Goal: Browse casually: Explore the website without a specific task or goal

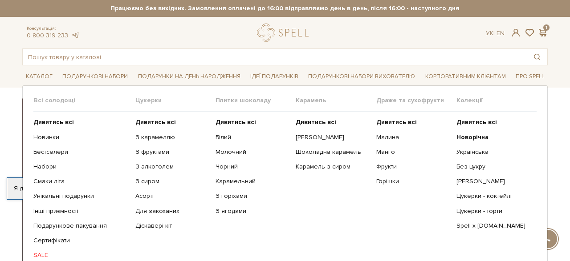
click at [466, 215] on ul "Дивитись всі Новорічна Українська Без цукру Сирні цукерки" at bounding box center [496, 196] width 80 height 169
click at [465, 214] on link "Цукерки - торти" at bounding box center [492, 212] width 73 height 8
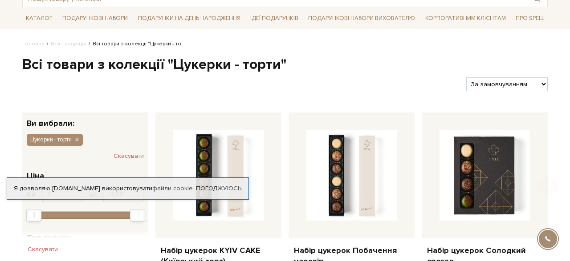
scroll to position [74, 0]
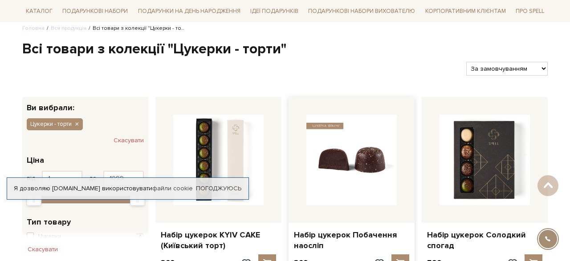
click at [378, 154] on img at bounding box center [351, 160] width 90 height 90
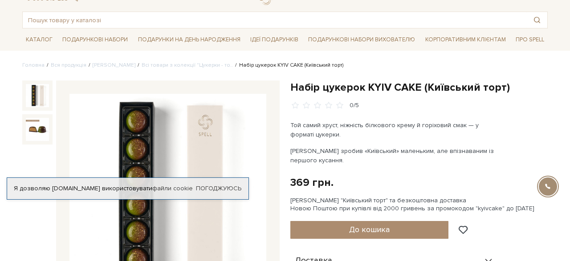
scroll to position [84, 0]
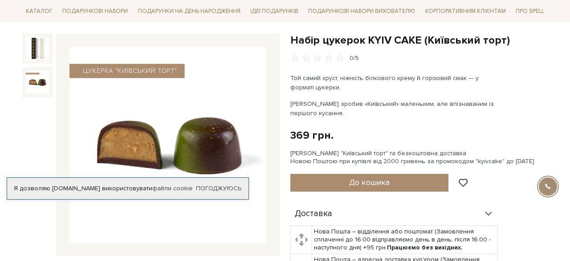
click at [42, 85] on img at bounding box center [37, 82] width 23 height 23
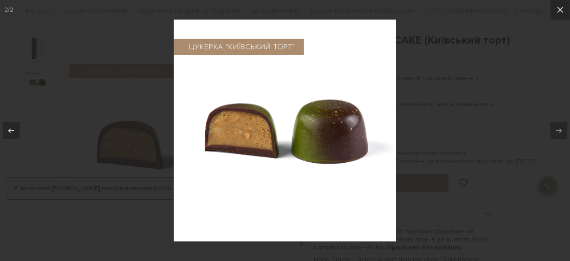
click at [118, 163] on div at bounding box center [285, 130] width 570 height 261
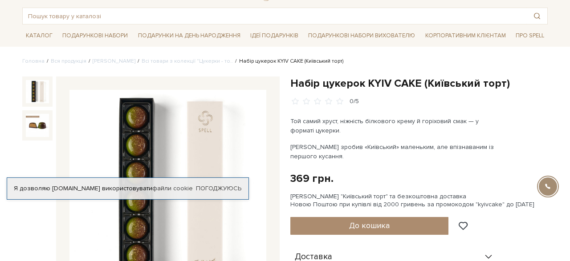
scroll to position [68, 0]
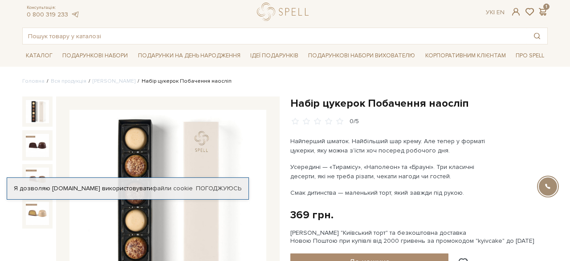
scroll to position [51, 0]
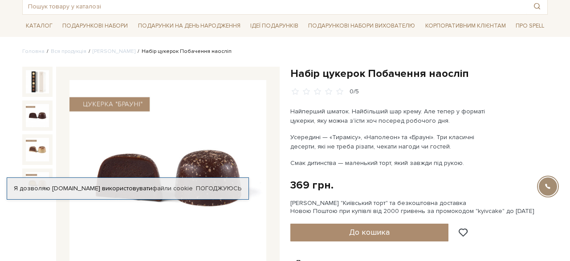
click at [35, 118] on img at bounding box center [37, 115] width 23 height 23
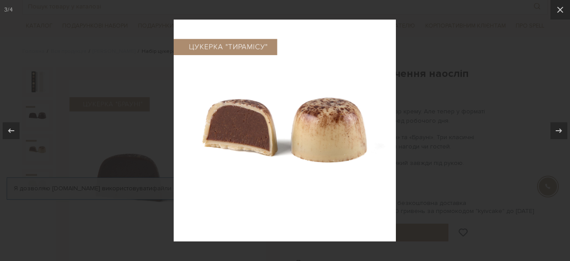
click at [446, 109] on div at bounding box center [285, 130] width 570 height 261
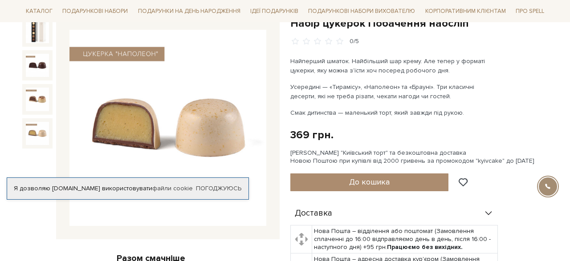
scroll to position [100, 0]
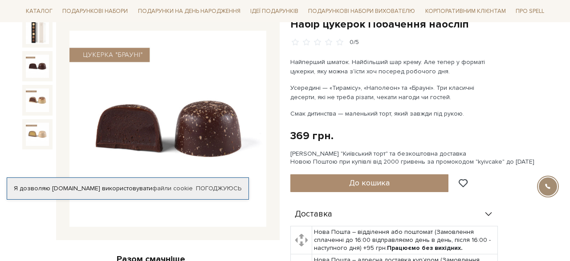
click at [28, 65] on img at bounding box center [37, 66] width 23 height 23
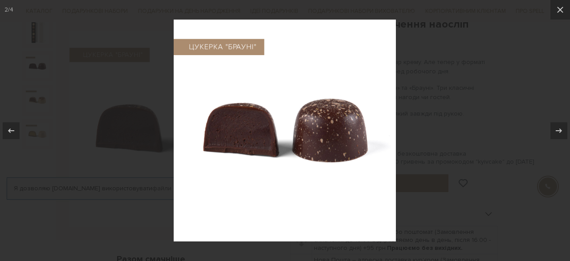
click at [115, 119] on div at bounding box center [285, 130] width 570 height 261
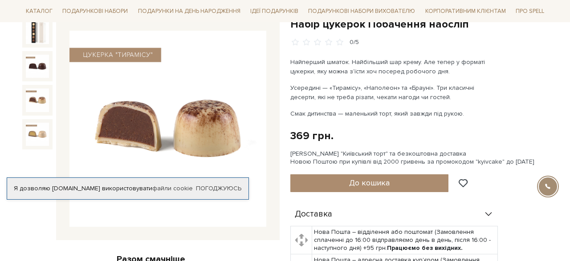
click at [37, 97] on img at bounding box center [37, 100] width 23 height 23
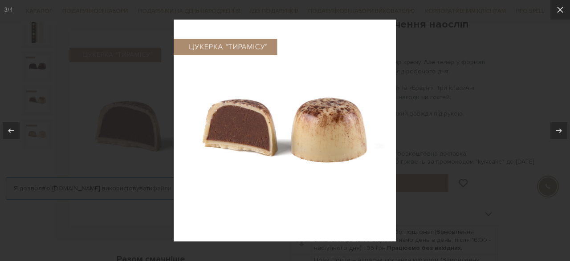
click at [361, 85] on img at bounding box center [285, 131] width 222 height 222
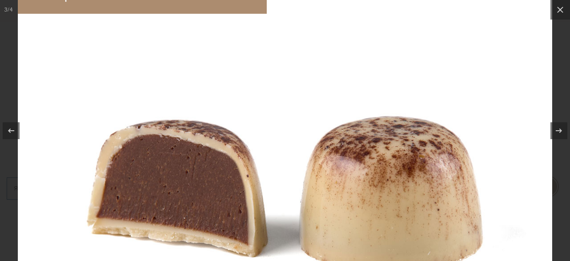
click at [428, 52] on img at bounding box center [285, 195] width 534 height 534
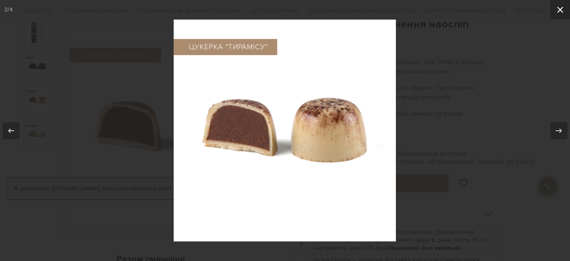
click at [556, 12] on icon at bounding box center [560, 9] width 11 height 11
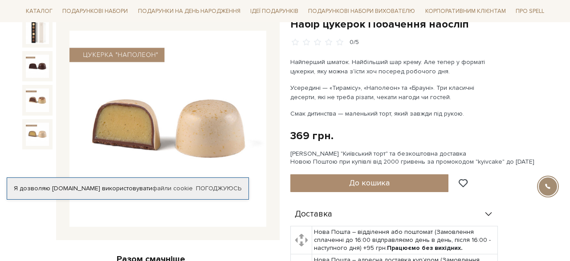
click at [37, 142] on img at bounding box center [37, 134] width 23 height 23
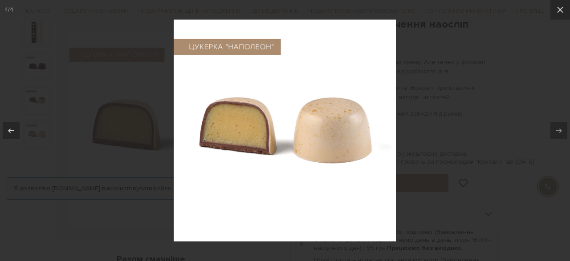
click at [455, 72] on div at bounding box center [285, 130] width 570 height 261
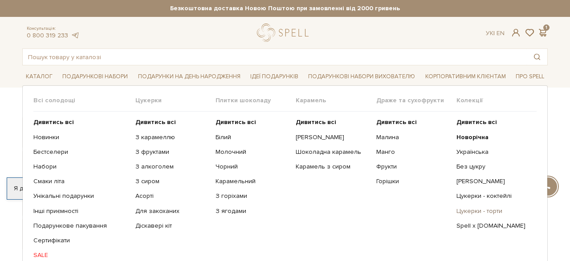
click at [471, 210] on link "Цукерки - торти" at bounding box center [492, 212] width 73 height 8
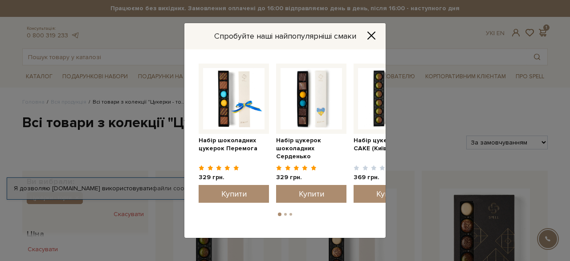
click at [373, 36] on icon "Close" at bounding box center [371, 35] width 9 height 9
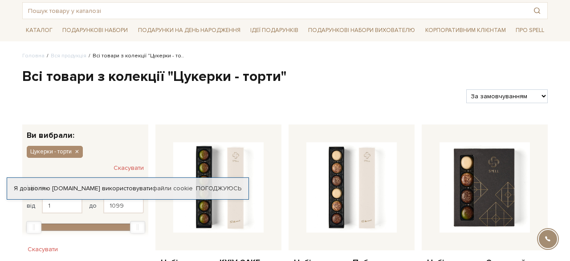
scroll to position [111, 0]
